Goal: Task Accomplishment & Management: Use online tool/utility

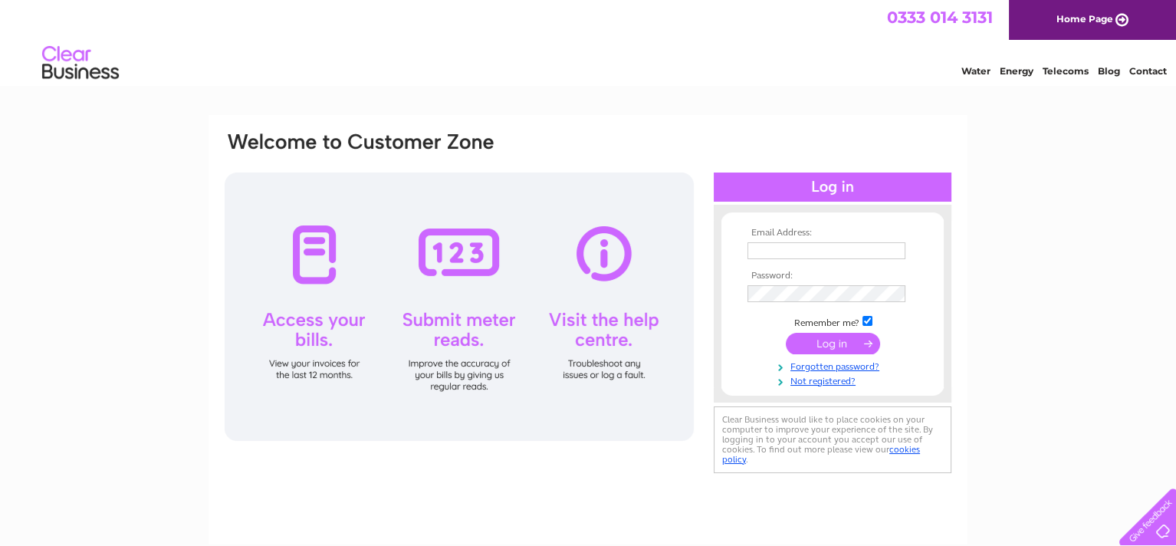
type input "benmargarage@gmail.com"
click at [830, 345] on input "submit" at bounding box center [833, 343] width 94 height 21
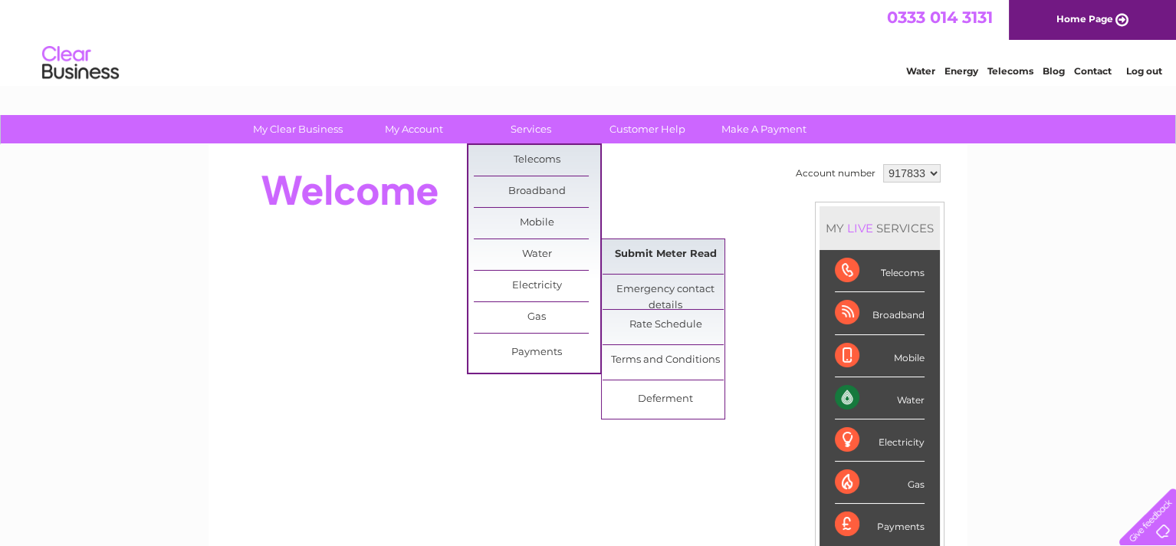
click at [633, 248] on link "Submit Meter Read" at bounding box center [666, 254] width 127 height 31
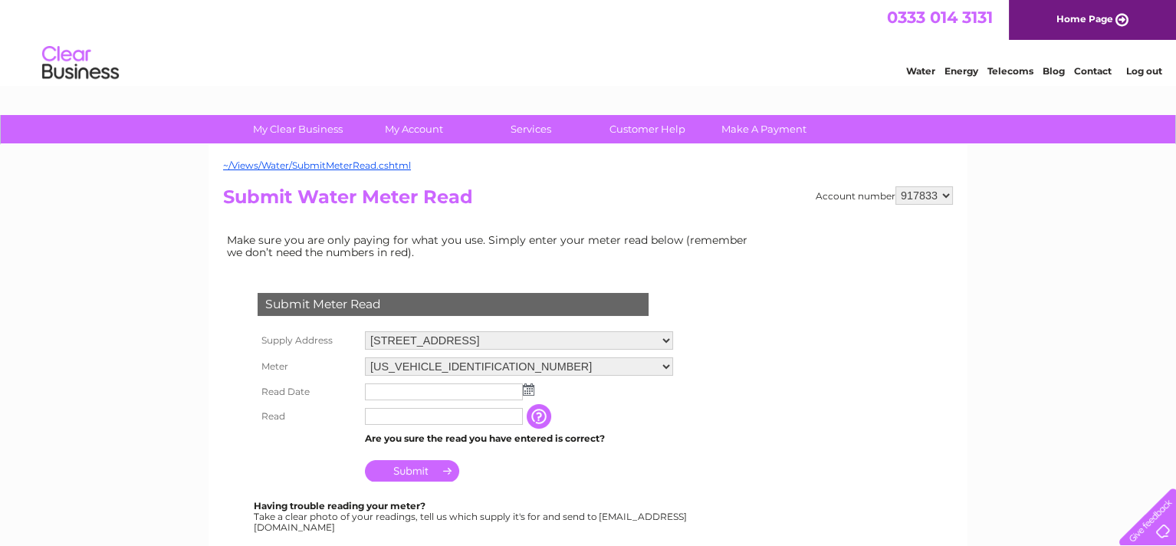
click at [528, 386] on img at bounding box center [529, 389] width 12 height 12
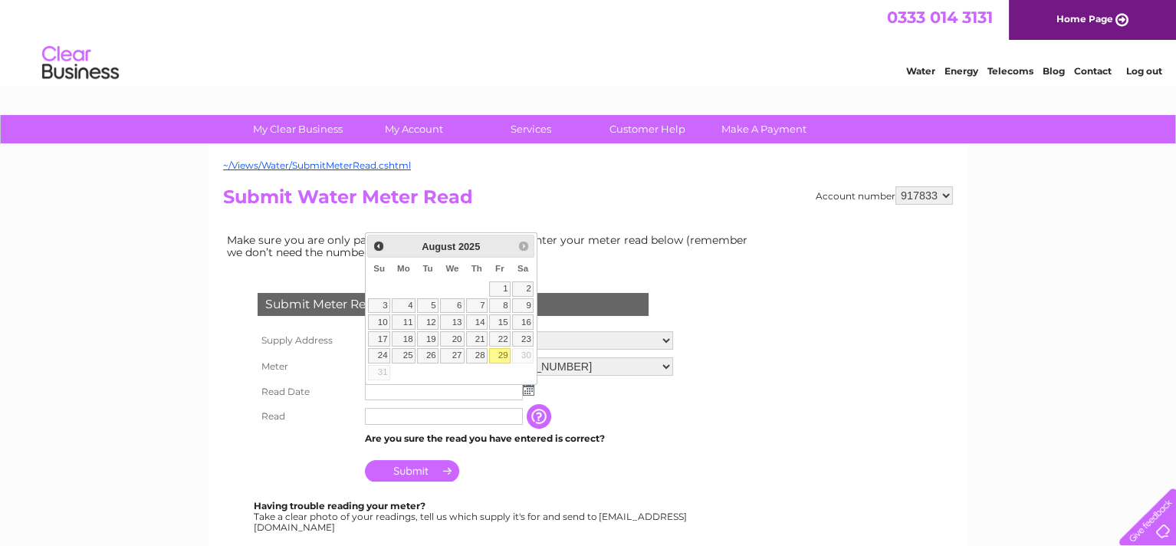
click at [501, 348] on link "29" at bounding box center [499, 355] width 21 height 15
type input "[DATE]"
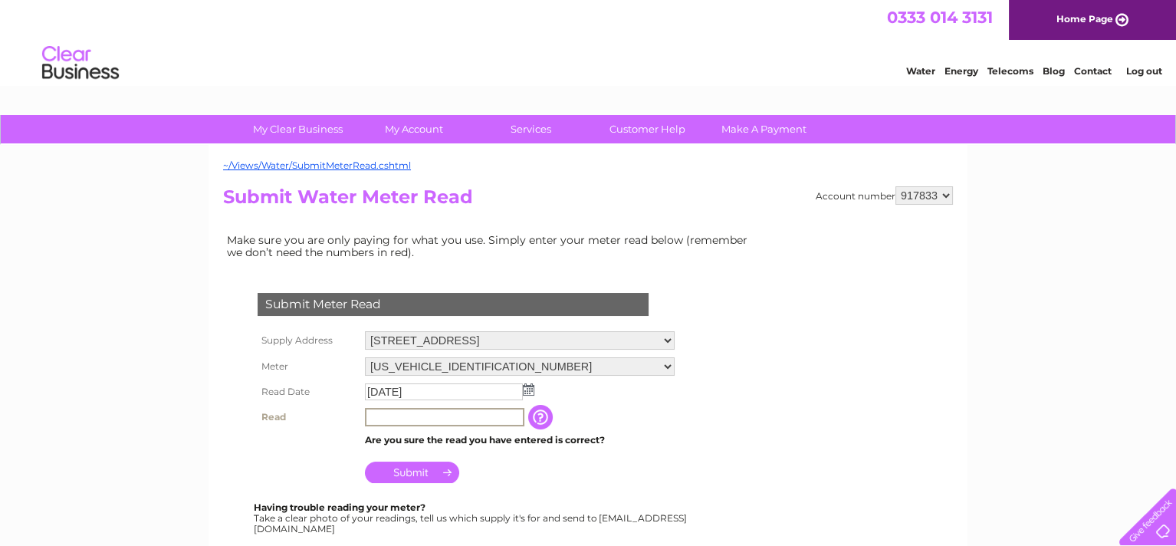
click at [415, 417] on input "text" at bounding box center [444, 417] width 159 height 18
type input "3344"
click at [412, 470] on input "Submit" at bounding box center [412, 470] width 94 height 21
